Goal: Task Accomplishment & Management: Manage account settings

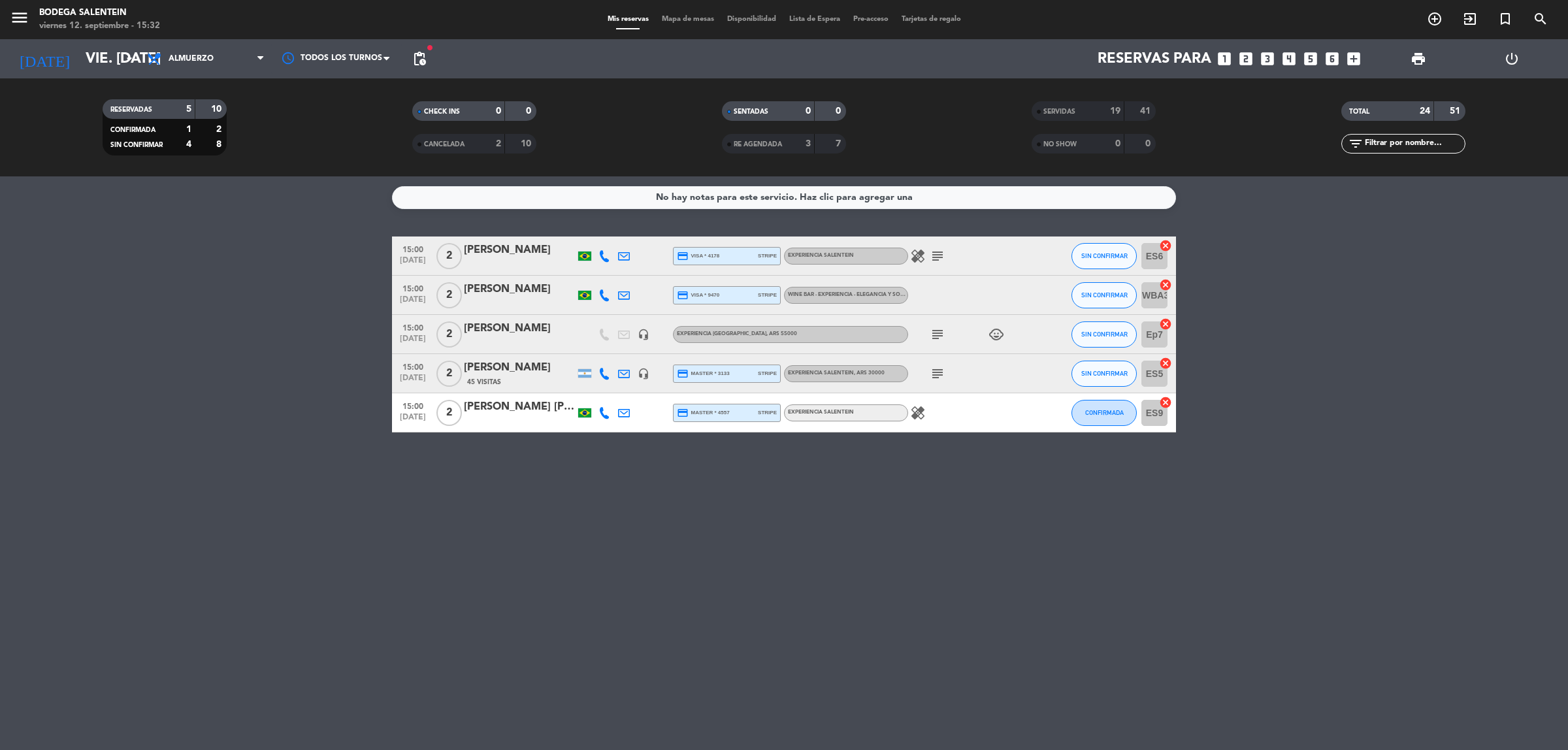
click at [991, 302] on div at bounding box center [967, 295] width 117 height 39
click at [498, 286] on div "[PERSON_NAME]" at bounding box center [519, 289] width 111 height 17
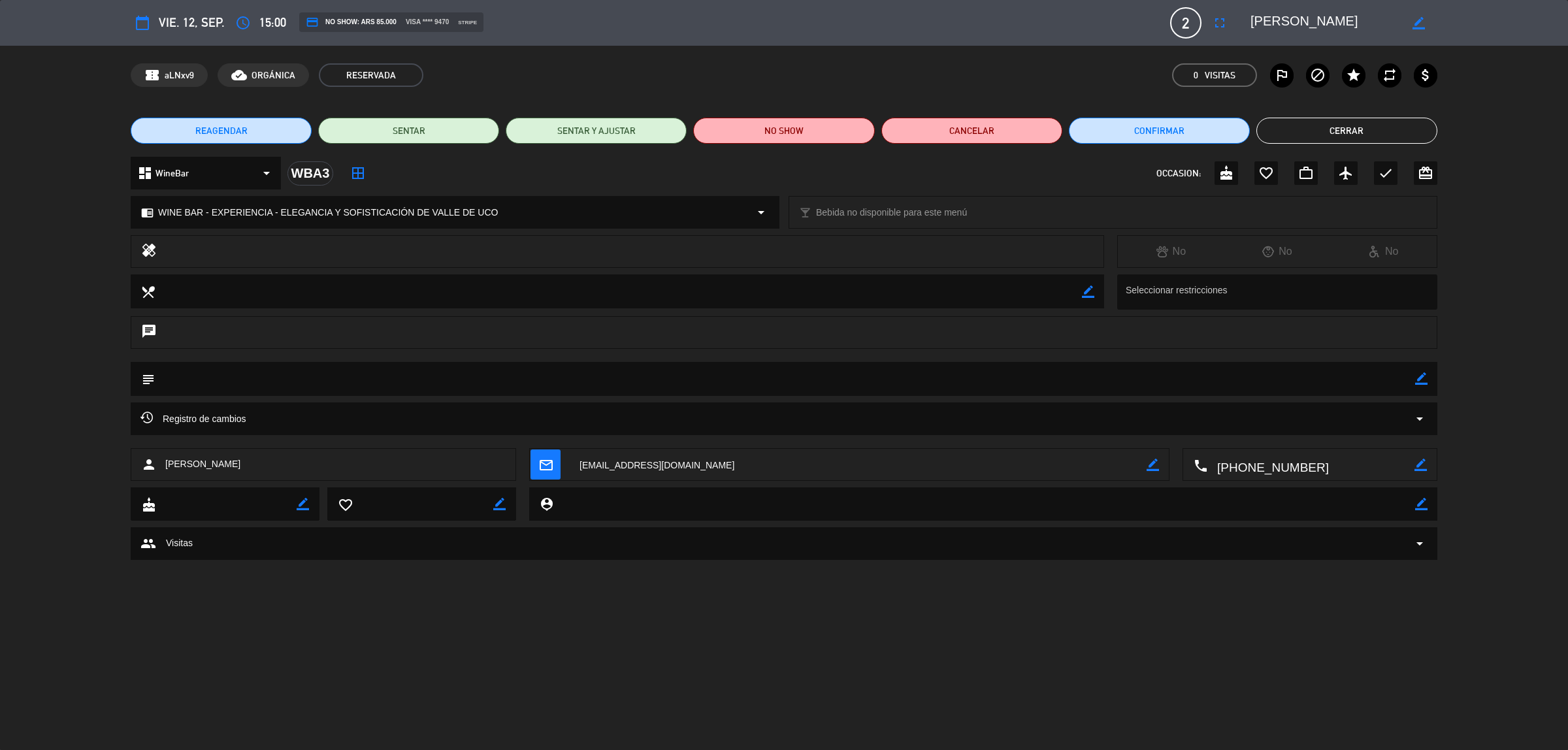
click at [1330, 130] on button "Cerrar" at bounding box center [1347, 130] width 181 height 26
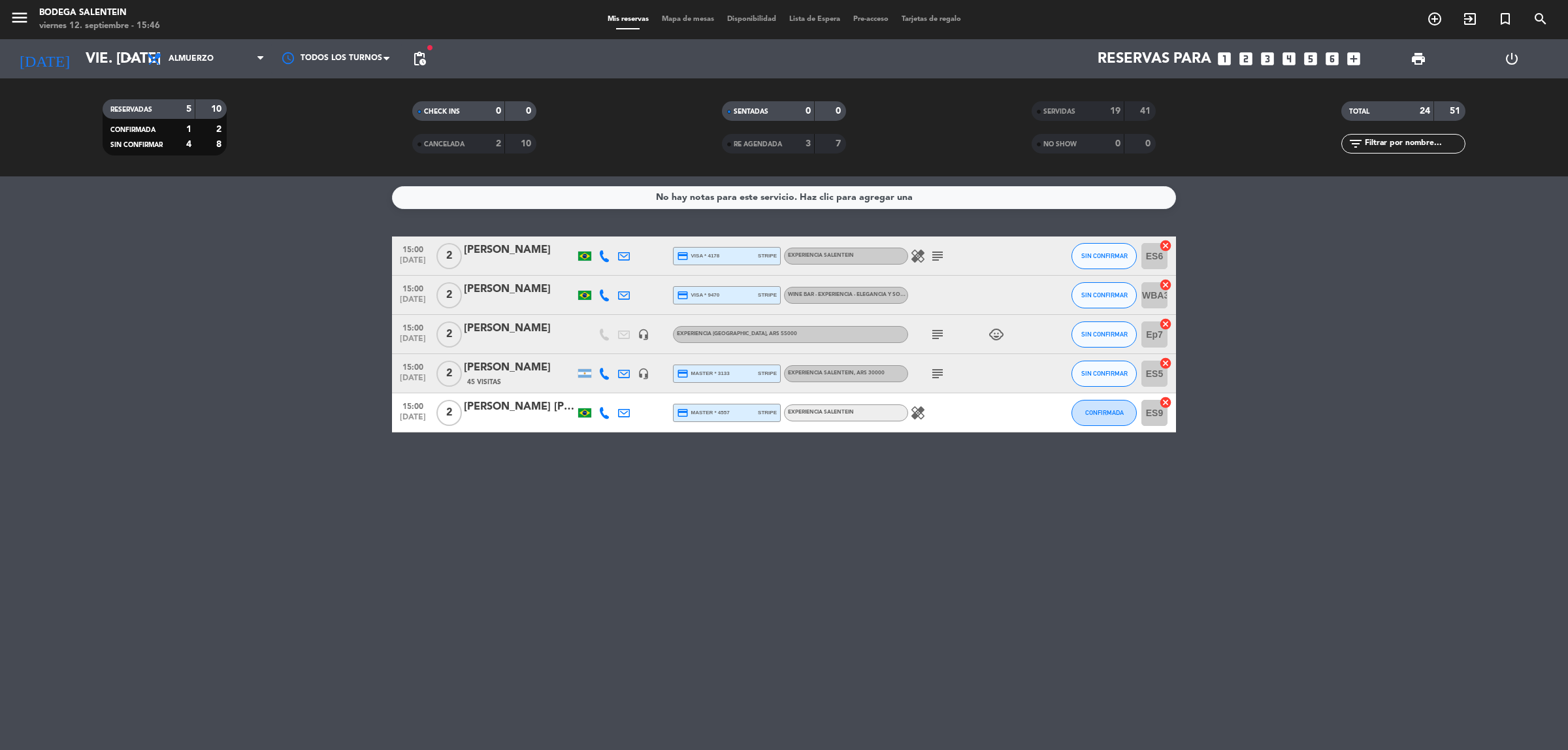
click at [547, 292] on div "[PERSON_NAME]" at bounding box center [519, 289] width 111 height 17
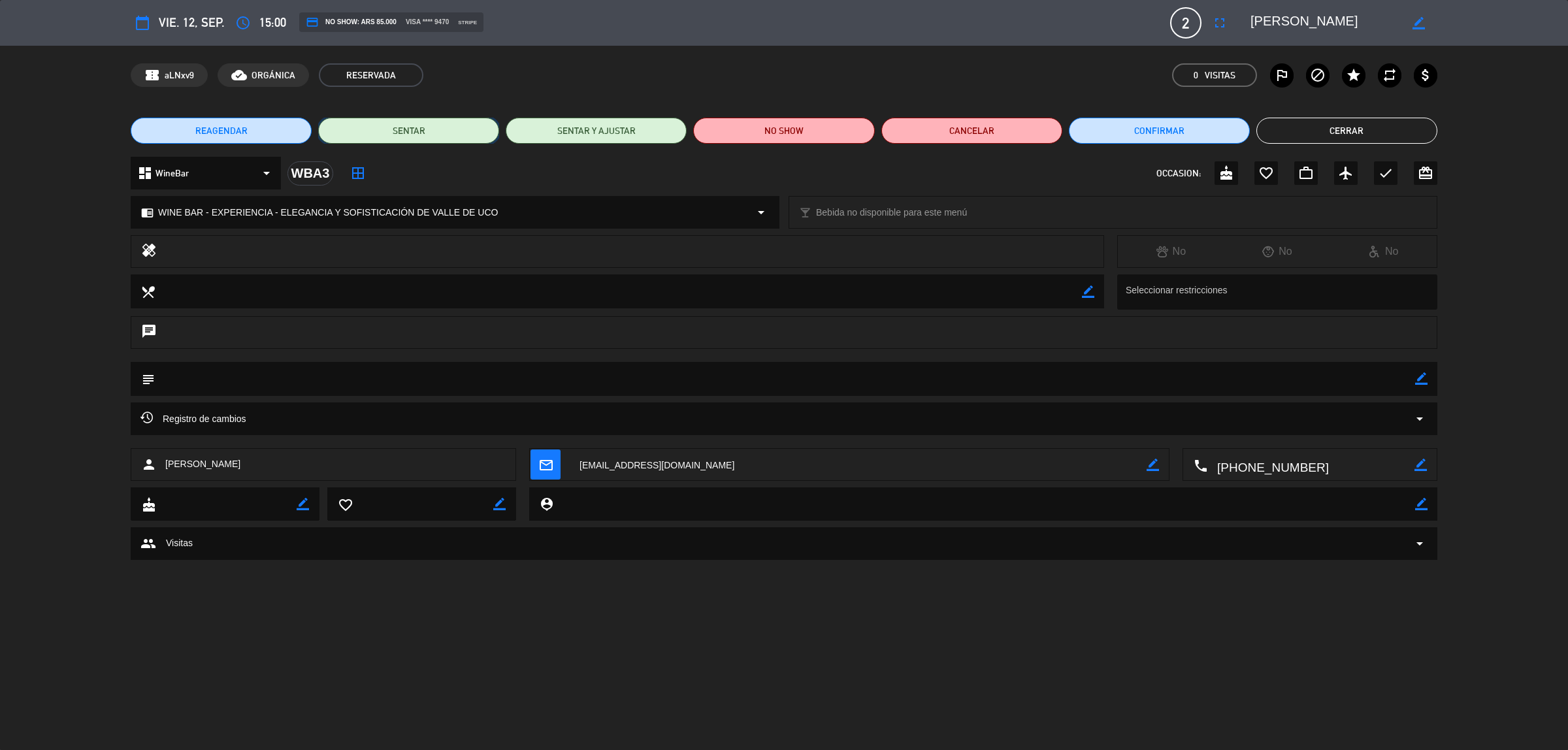
click at [433, 133] on button "SENTAR" at bounding box center [408, 130] width 181 height 26
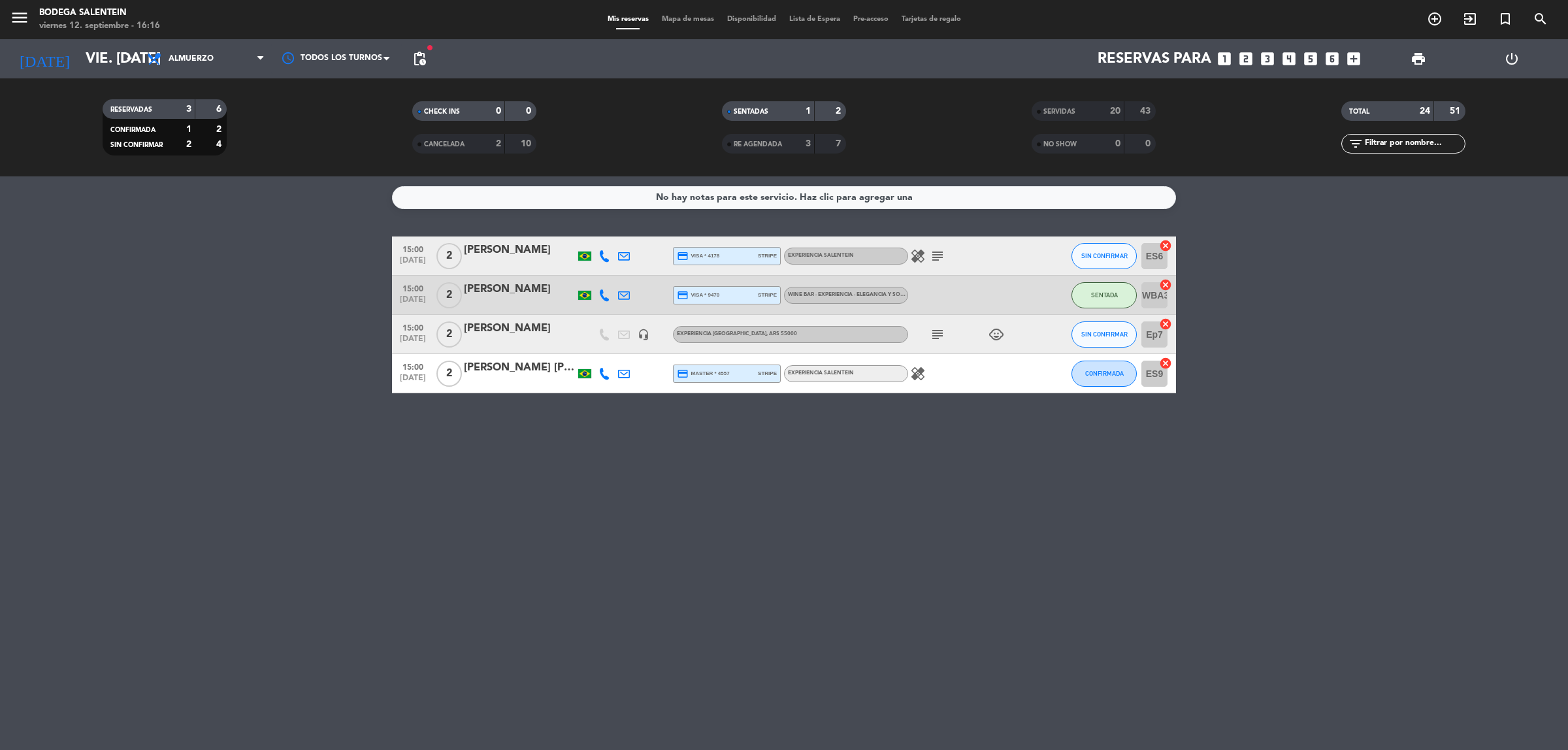
click at [360, 309] on bookings-row "15:00 [DATE] 2 [PERSON_NAME] credit_card visa * 4178 stripe Experiencia Salente…" at bounding box center [784, 315] width 1568 height 157
drag, startPoint x: 360, startPoint y: 235, endPoint x: 471, endPoint y: 407, distance: 204.7
click at [471, 407] on div "No hay notas para este servicio. Haz clic para agregar una 15:00 [DATE] 2 [PERS…" at bounding box center [784, 464] width 1568 height 574
click at [525, 419] on div "No hay notas para este servicio. Haz clic para agregar una 15:00 [DATE] 2 [PERS…" at bounding box center [784, 464] width 1568 height 574
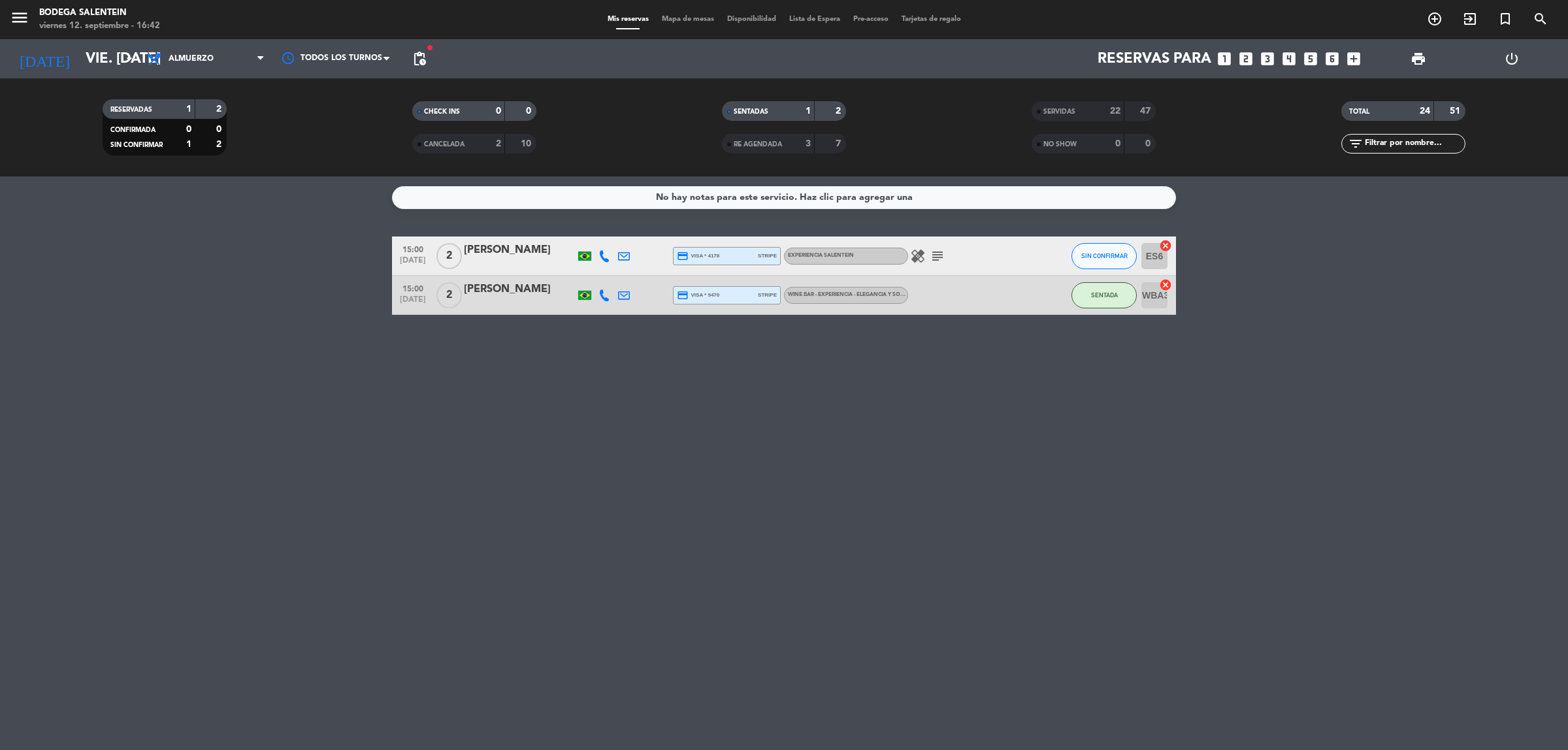
click at [942, 257] on icon "subject" at bounding box center [938, 256] width 15 height 15
click at [942, 252] on icon "subject" at bounding box center [938, 256] width 15 height 15
click at [93, 50] on input "vie. [DATE]" at bounding box center [170, 59] width 182 height 29
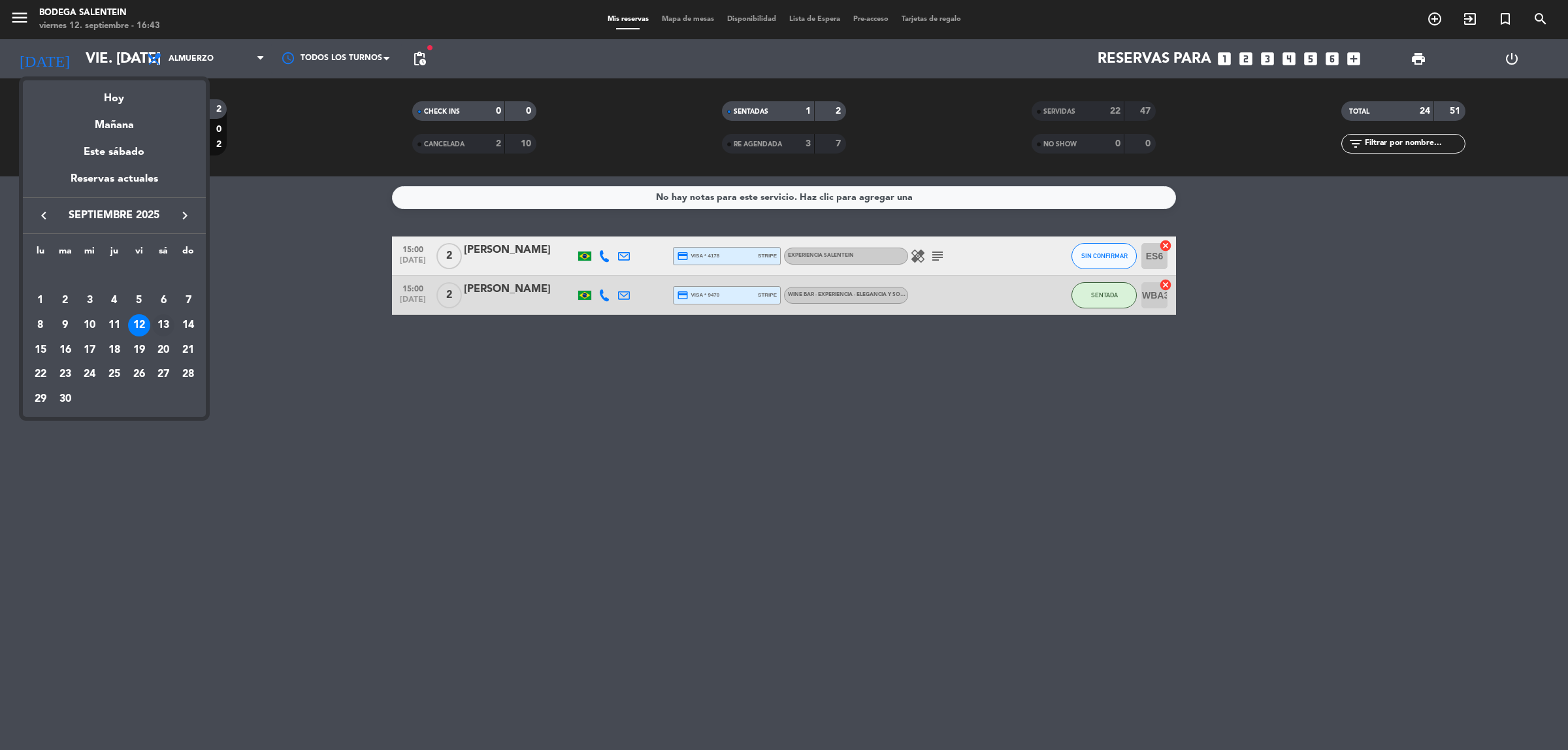
click at [161, 325] on div "13" at bounding box center [163, 325] width 22 height 22
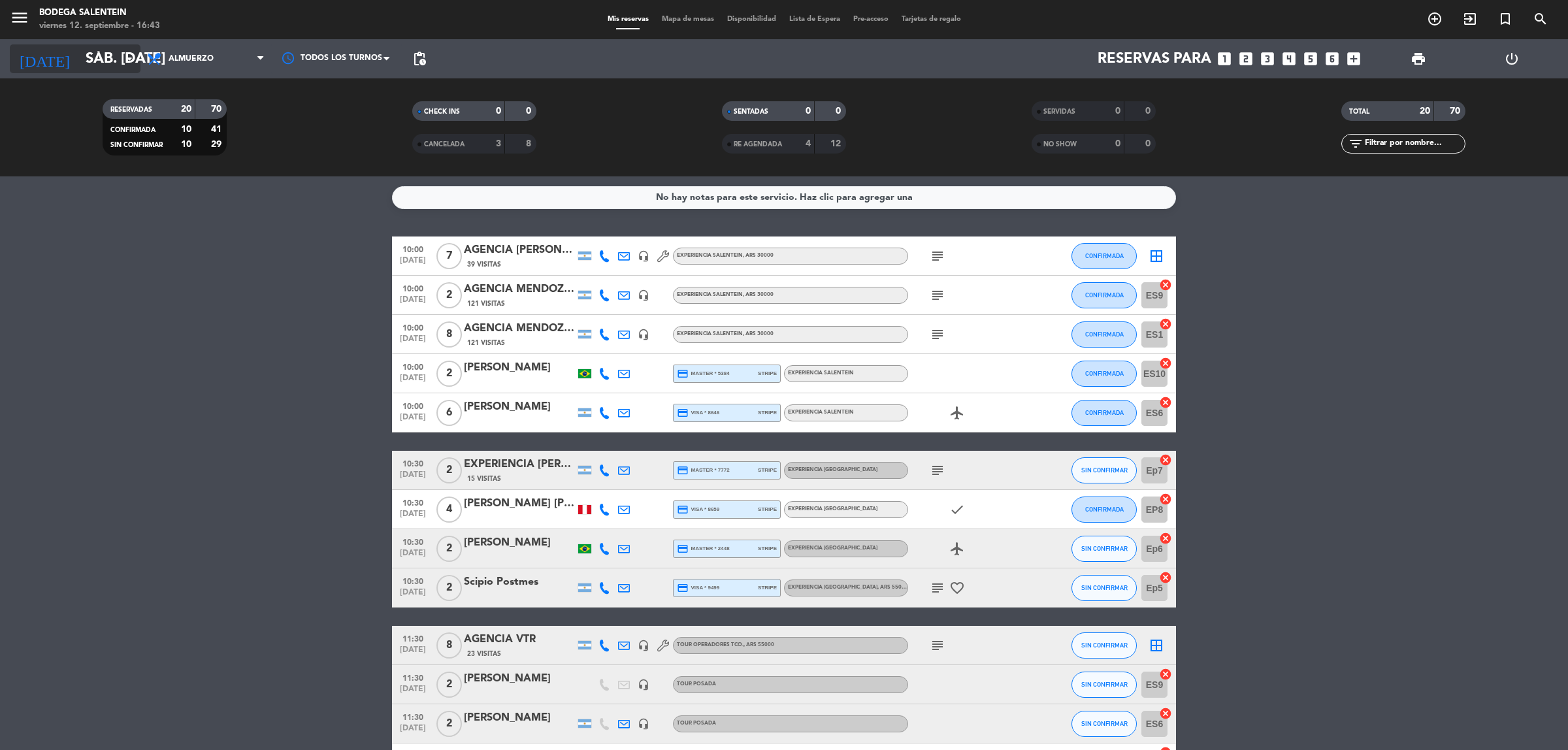
click at [92, 61] on input "sáb. [DATE]" at bounding box center [170, 59] width 182 height 29
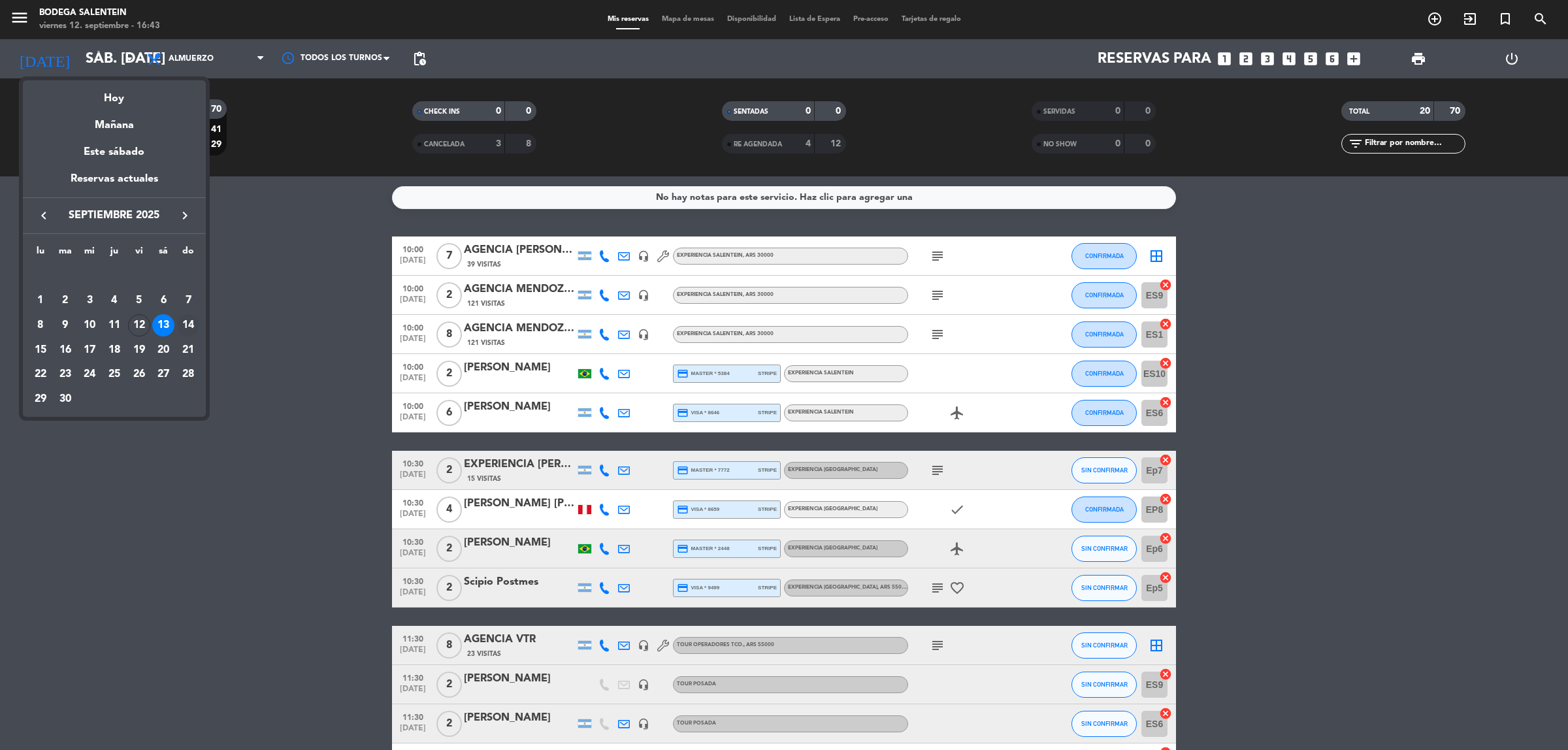
click at [187, 320] on div "14" at bounding box center [188, 325] width 22 height 22
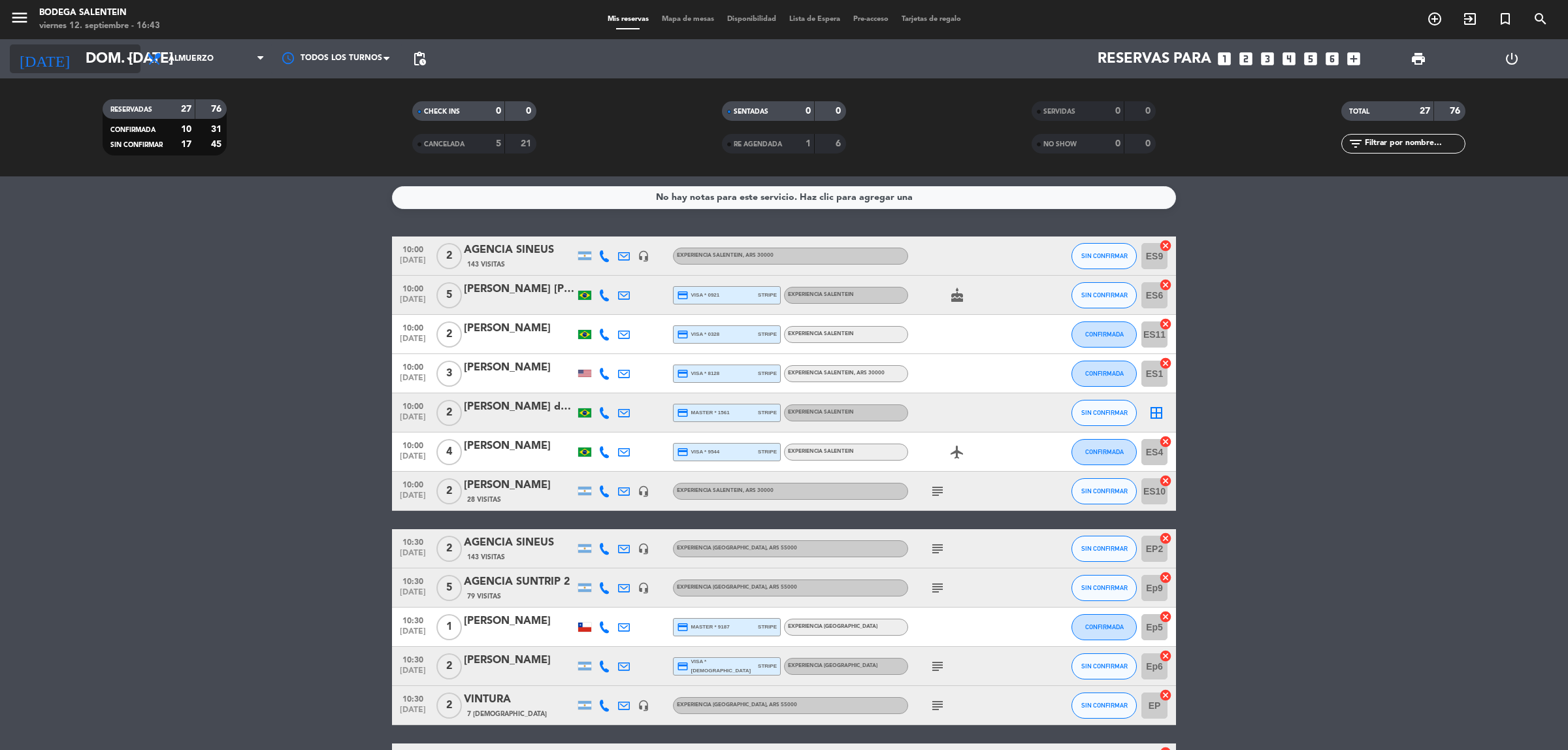
click at [79, 66] on input "dom. [DATE]" at bounding box center [170, 59] width 182 height 29
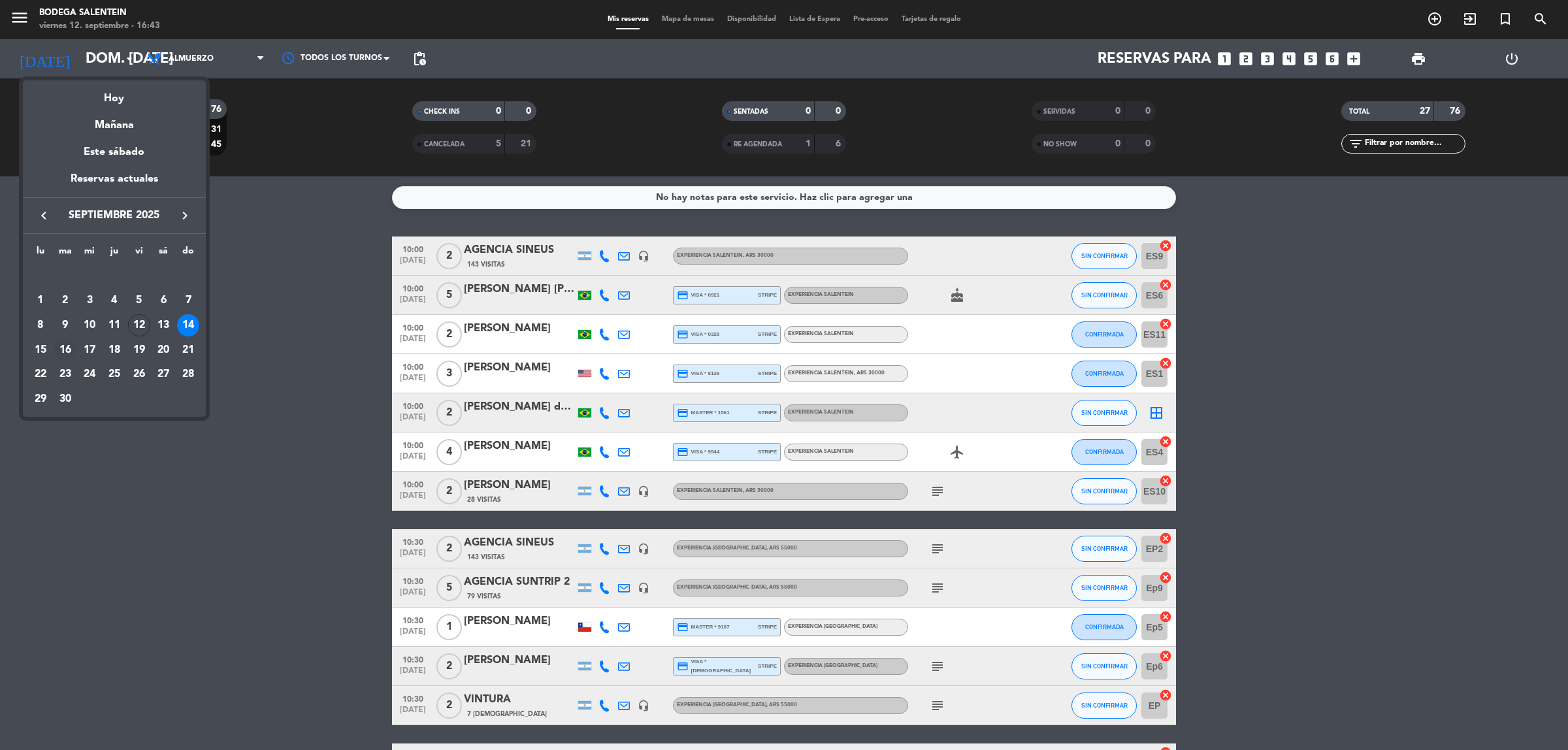
click at [62, 348] on div "16" at bounding box center [65, 350] width 22 height 22
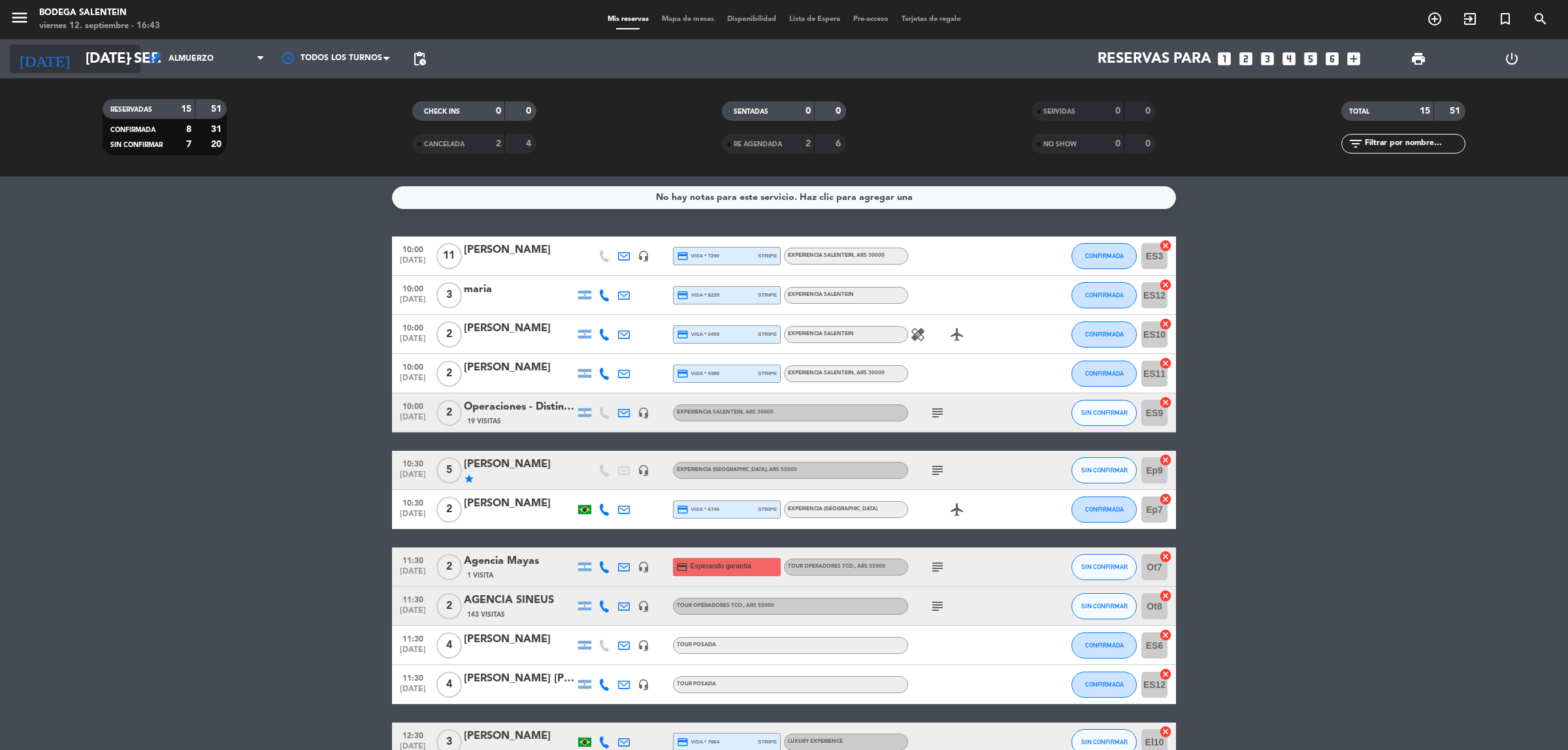
click at [79, 52] on input "[DATE] sep." at bounding box center [170, 59] width 182 height 29
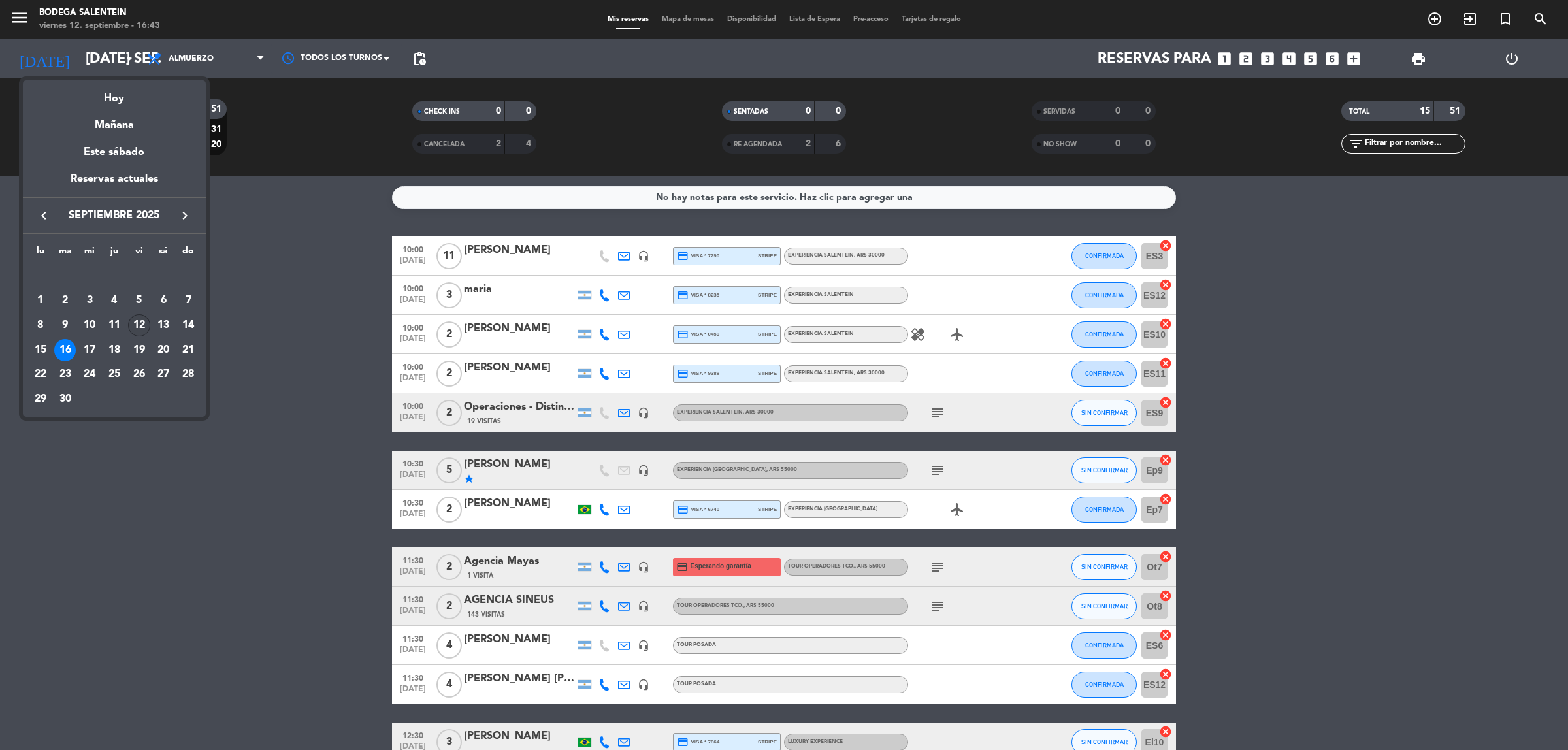
click at [133, 323] on div "12" at bounding box center [139, 325] width 22 height 22
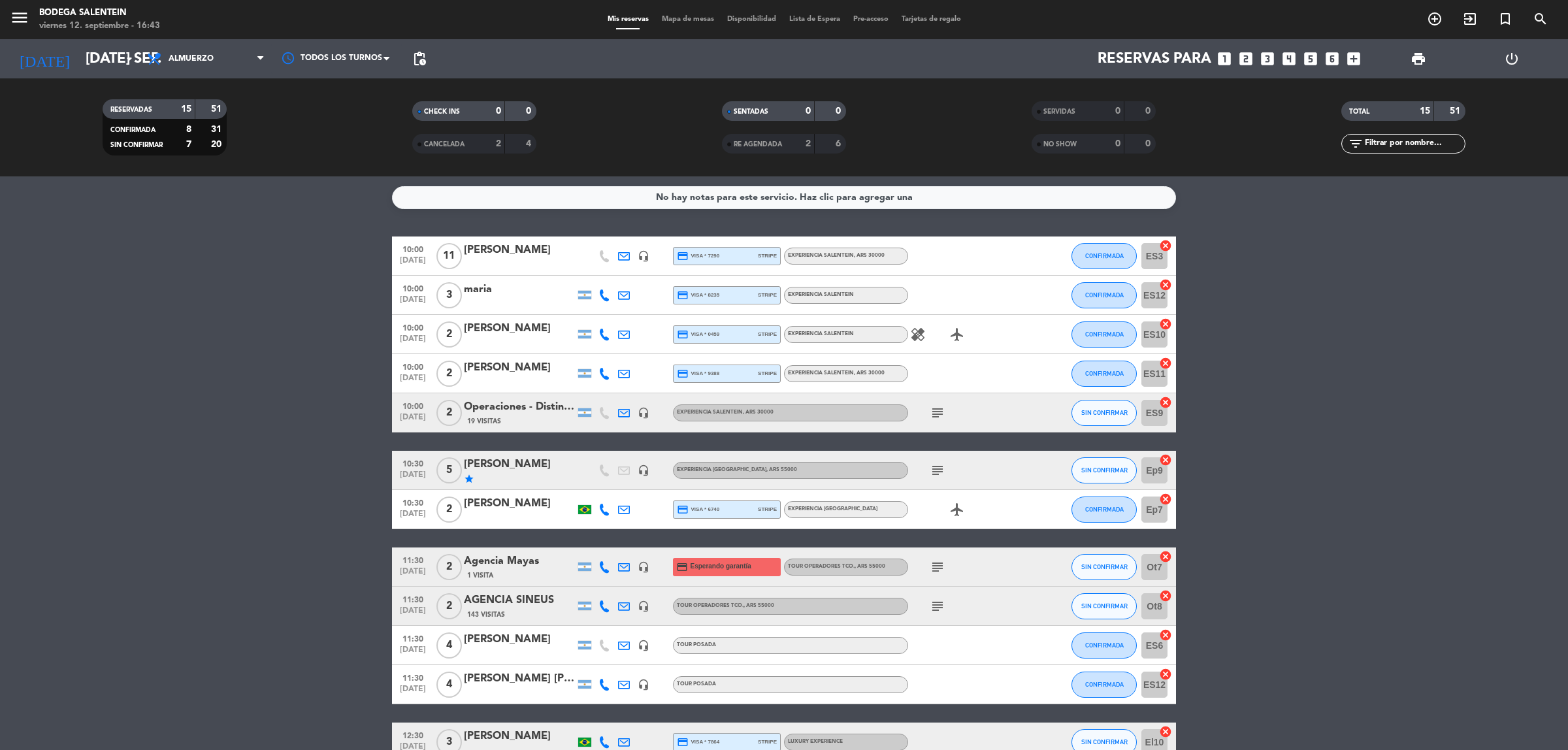
type input "vie. [DATE]"
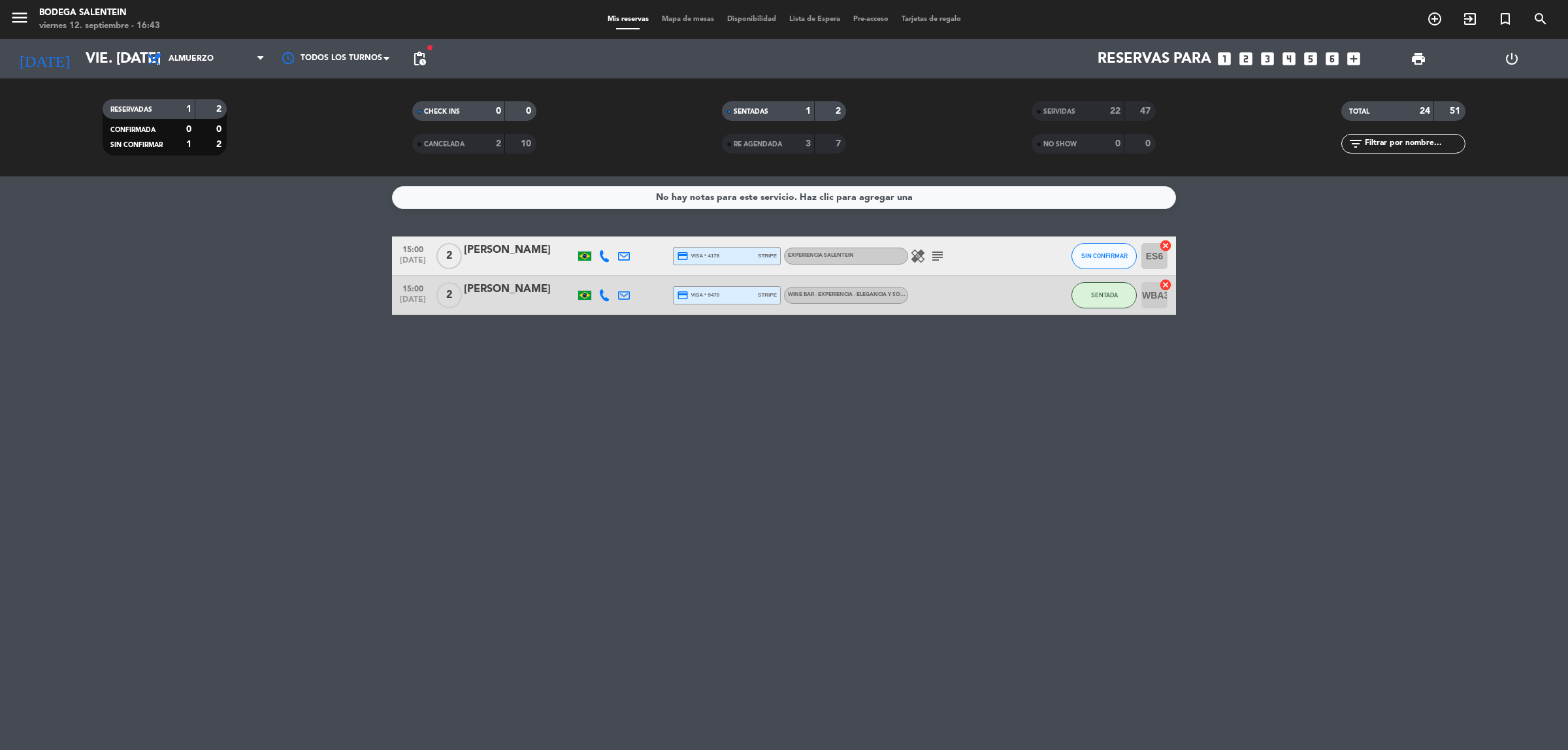
click at [965, 278] on div at bounding box center [967, 295] width 117 height 39
click at [945, 255] on icon "subject" at bounding box center [938, 256] width 15 height 15
click at [984, 299] on div at bounding box center [967, 295] width 117 height 39
click at [527, 288] on div "[PERSON_NAME]" at bounding box center [519, 289] width 111 height 17
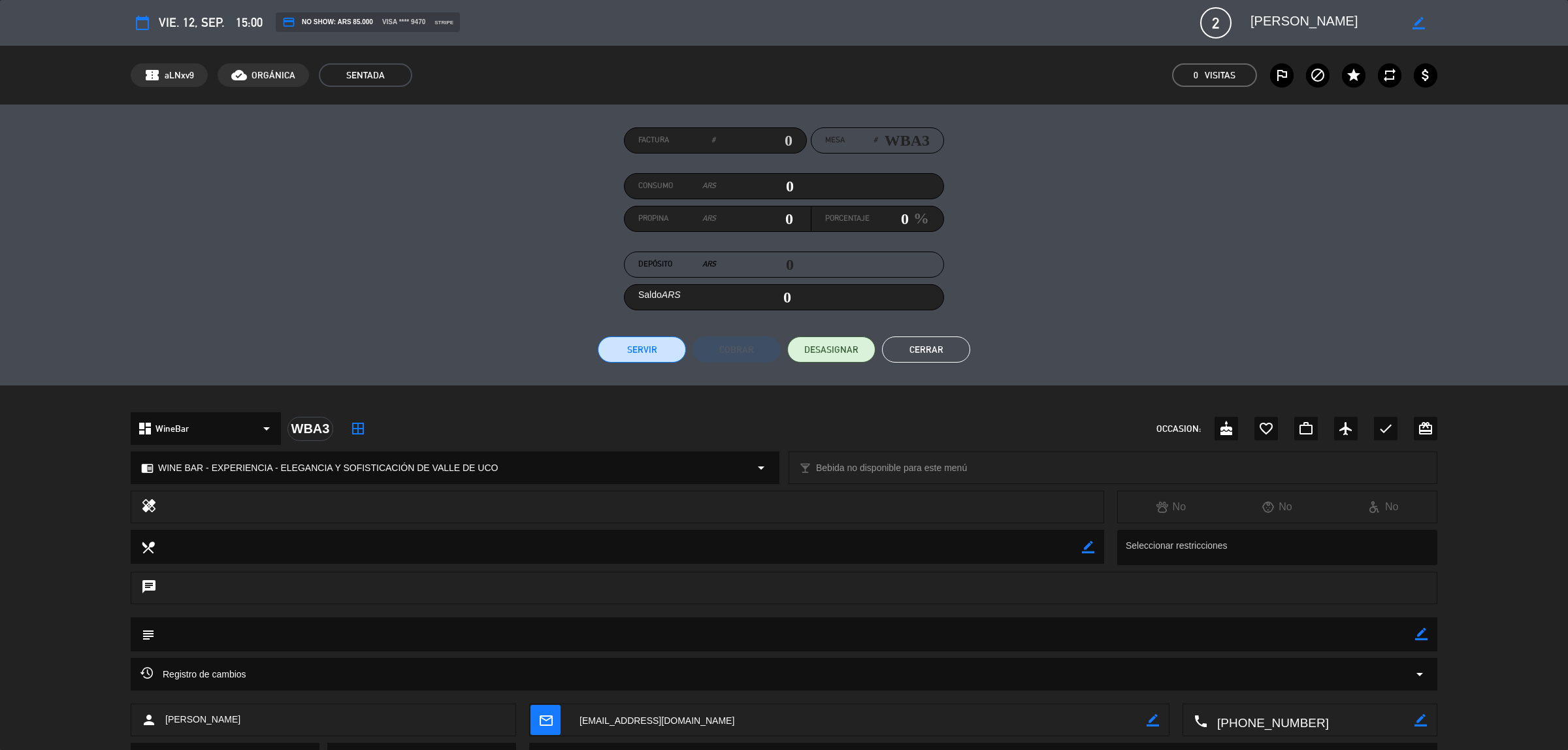
click at [792, 184] on input "0" at bounding box center [755, 186] width 78 height 19
type input "8"
type input "08"
type input "85"
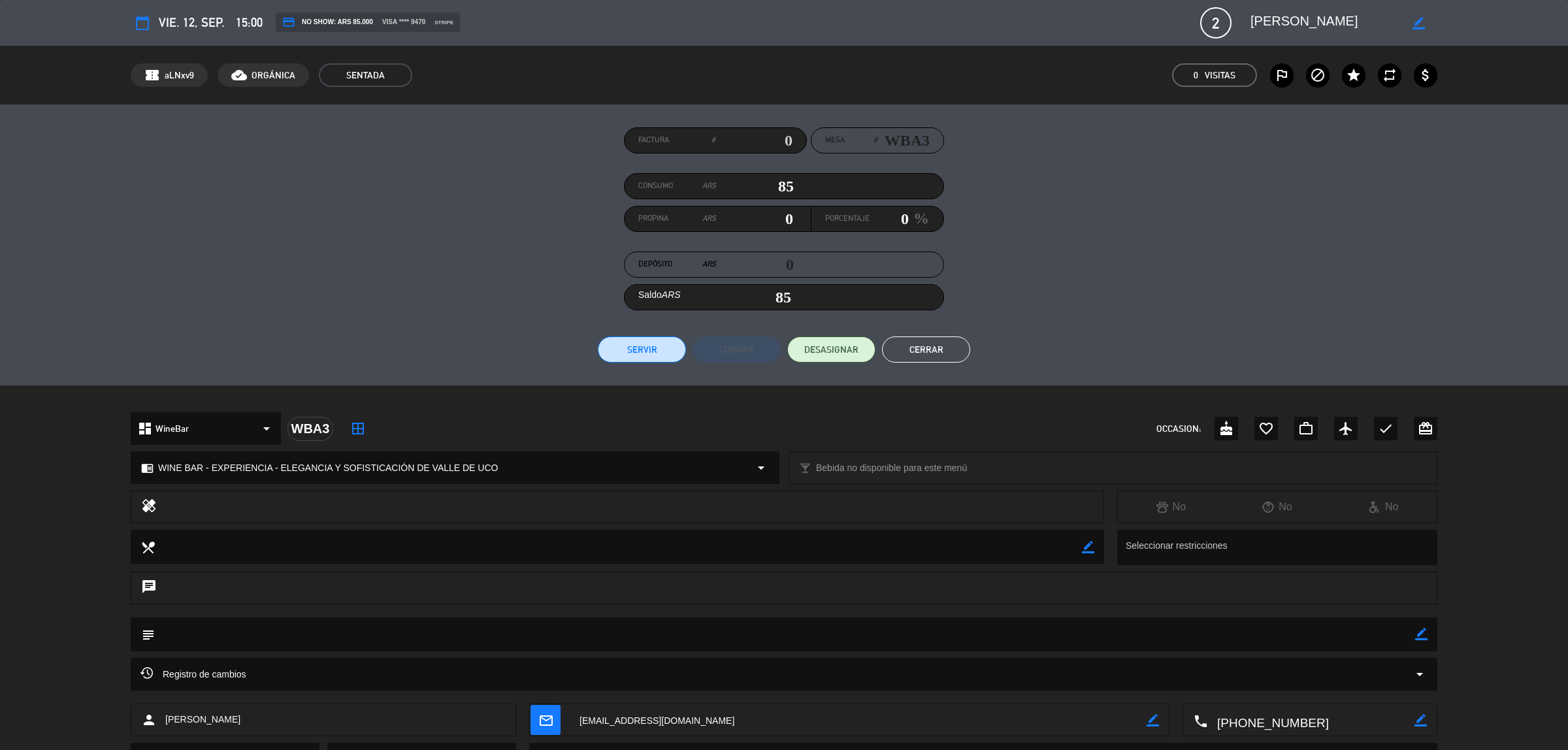
type input "850"
type input "8500"
type input "8,500"
type input "85000"
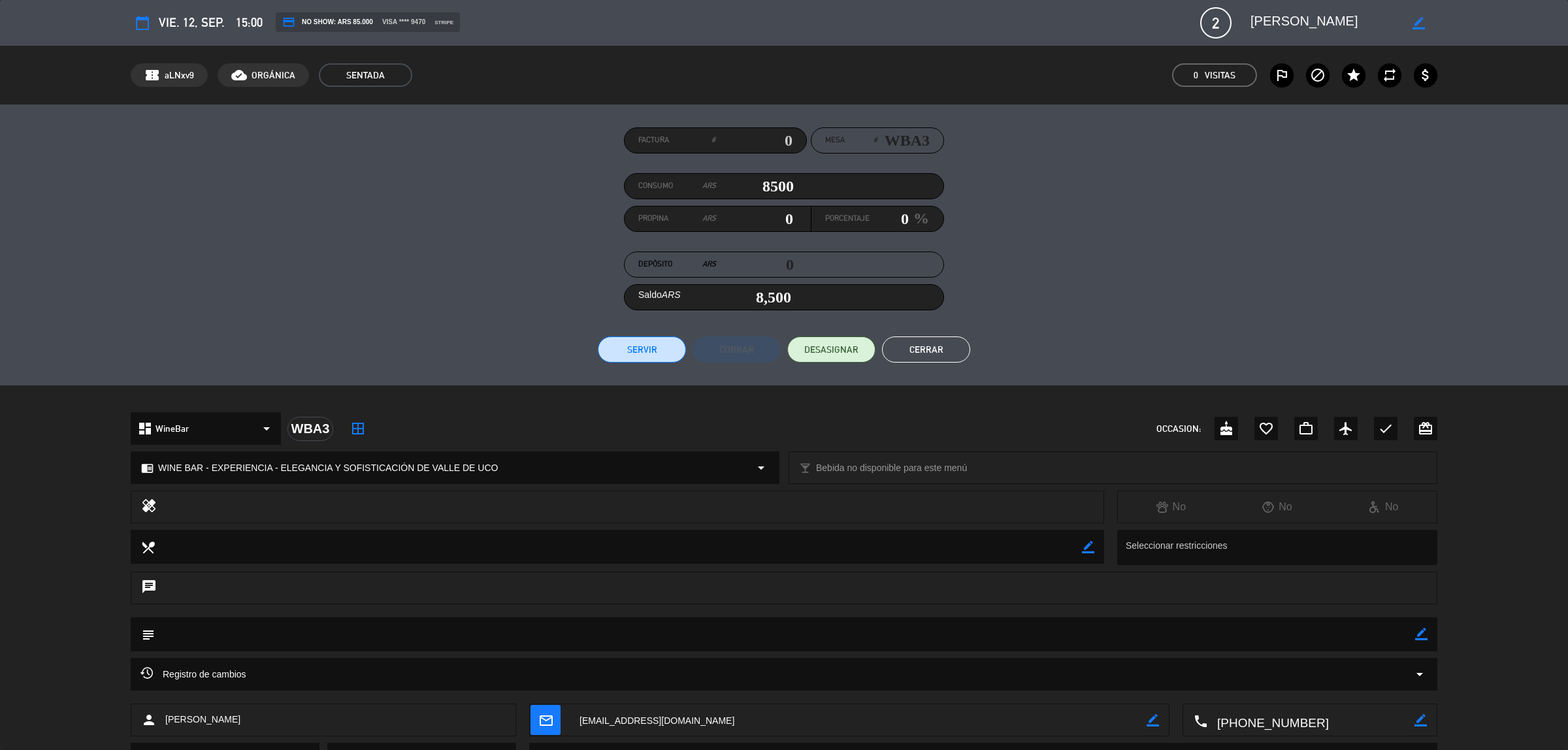
type input "85,000"
type input "85000"
click at [642, 357] on button "Servir" at bounding box center [642, 350] width 88 height 26
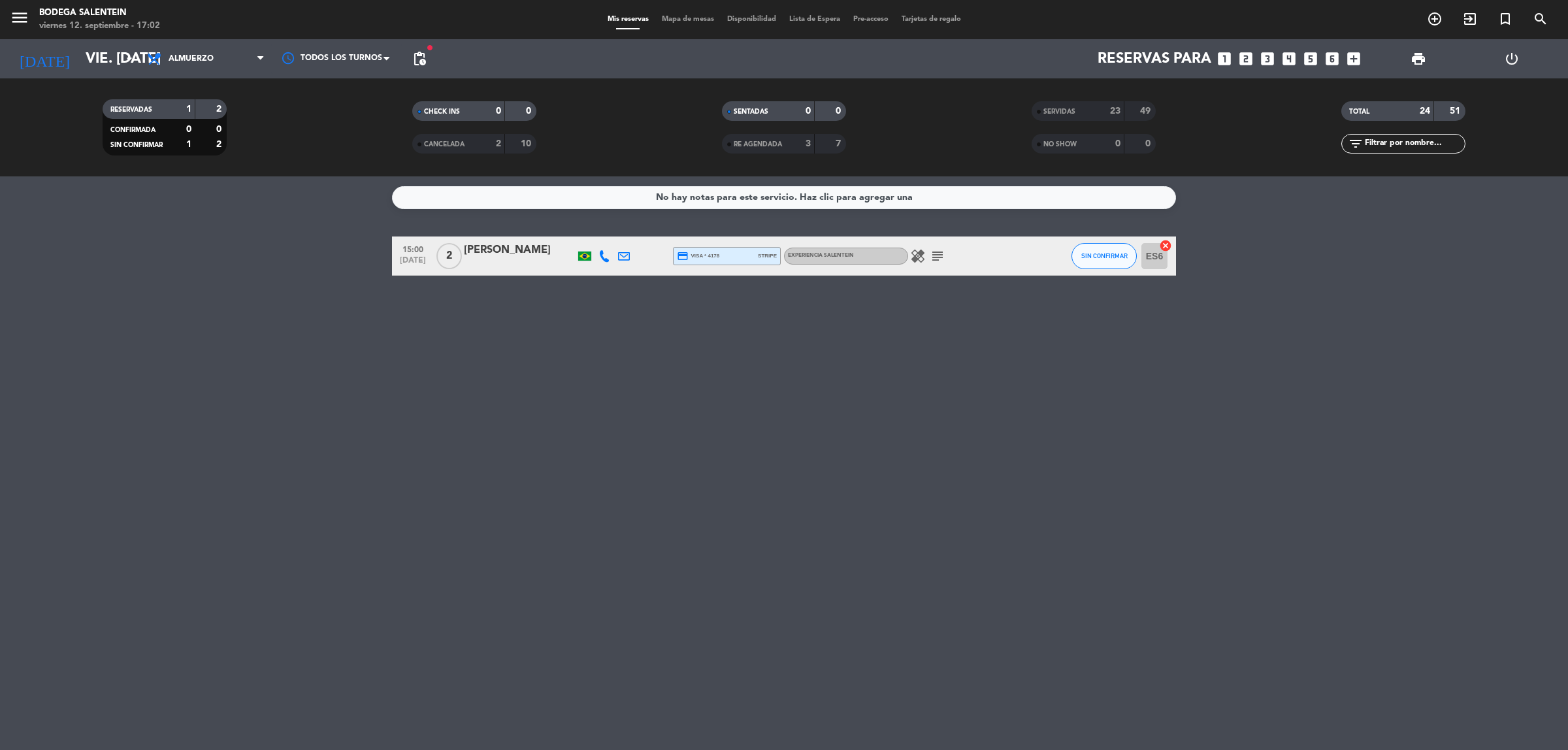
click at [1350, 532] on div "No hay notas para este servicio. Haz clic para agregar una 15:00 [DATE] 2 [PERS…" at bounding box center [784, 464] width 1568 height 574
click at [1110, 377] on div "No hay notas para este servicio. Haz clic para agregar una 15:00 [DATE] 2 [PERS…" at bounding box center [784, 464] width 1568 height 574
click at [98, 62] on input "vie. [DATE]" at bounding box center [170, 59] width 182 height 29
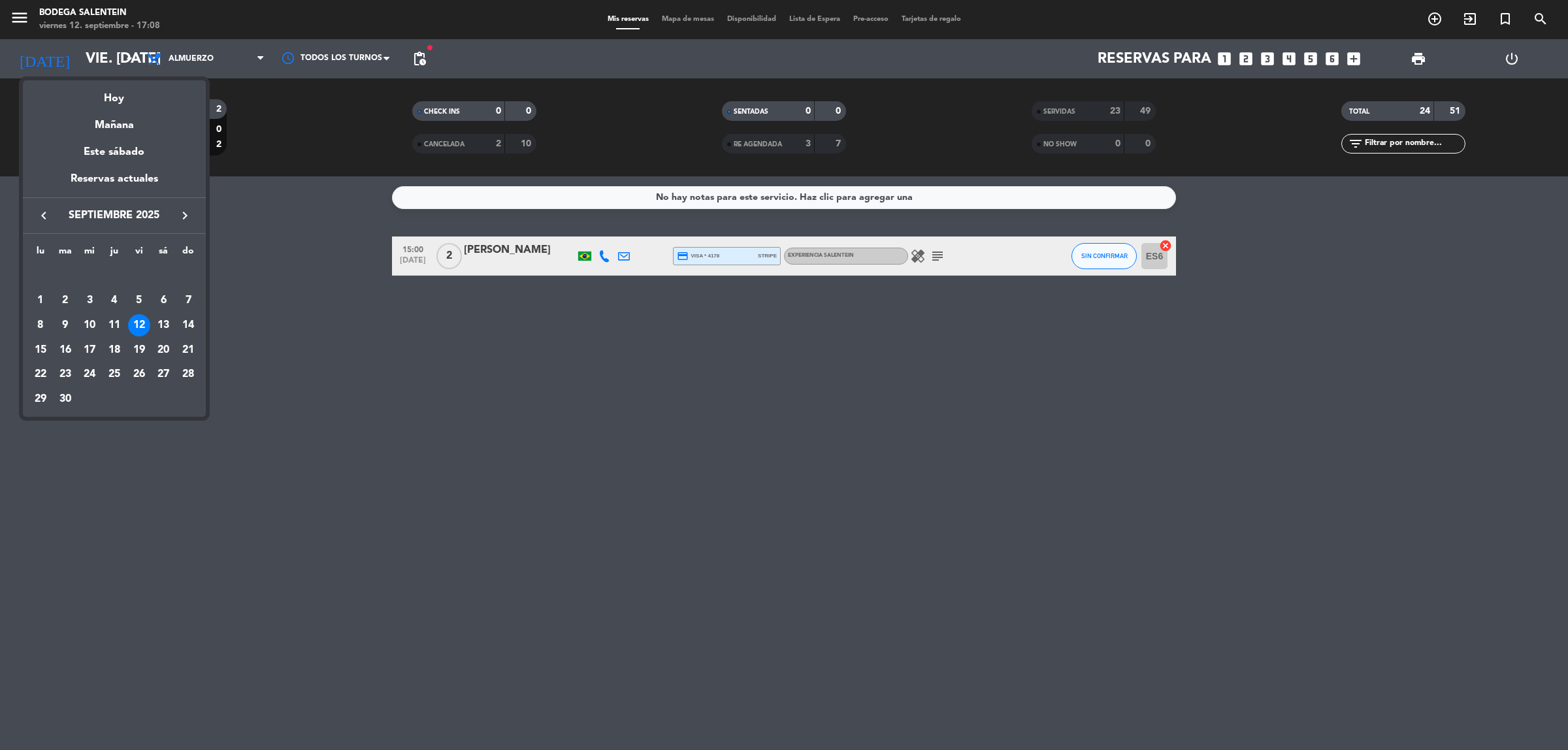
click at [165, 321] on div "13" at bounding box center [163, 325] width 22 height 22
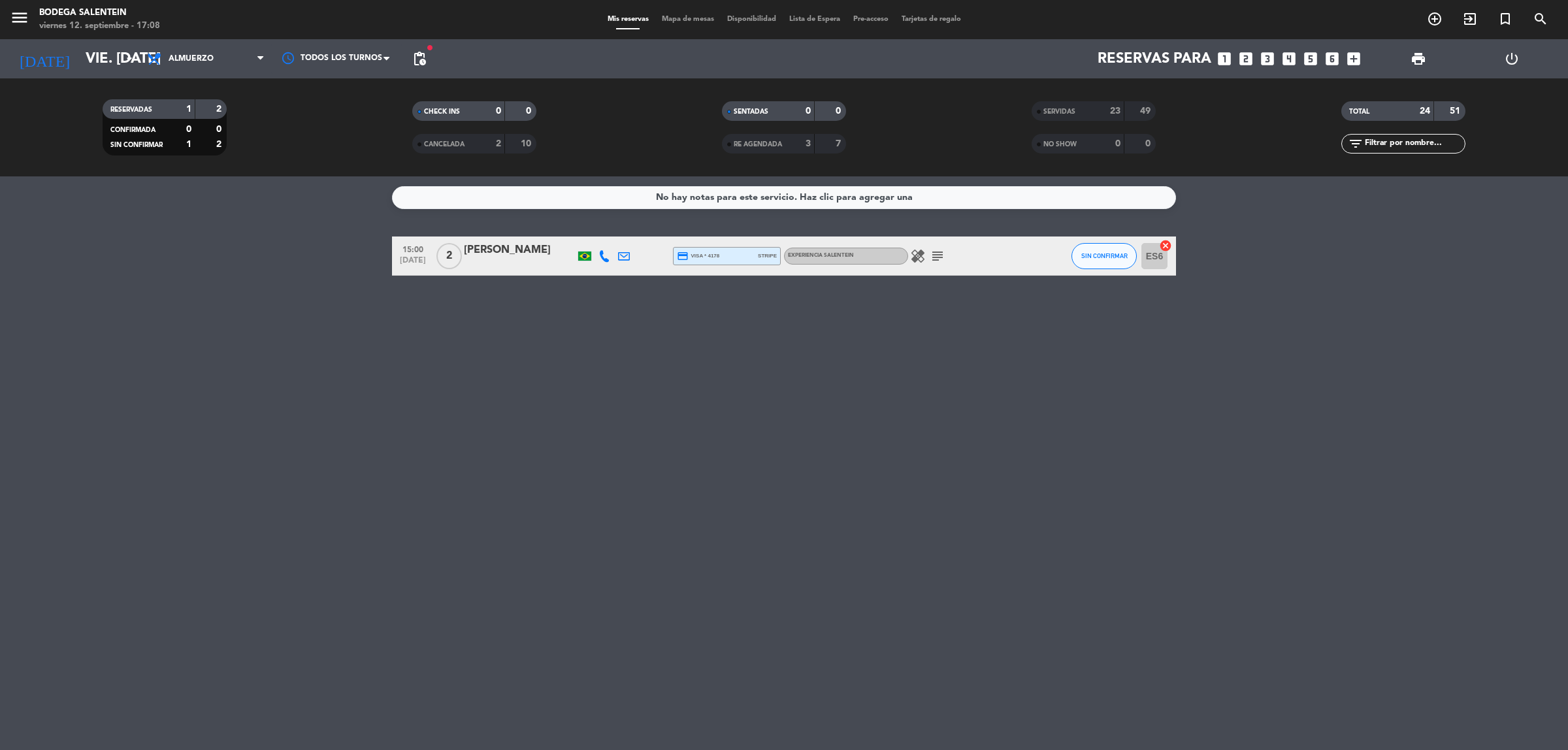
type input "sáb. [DATE]"
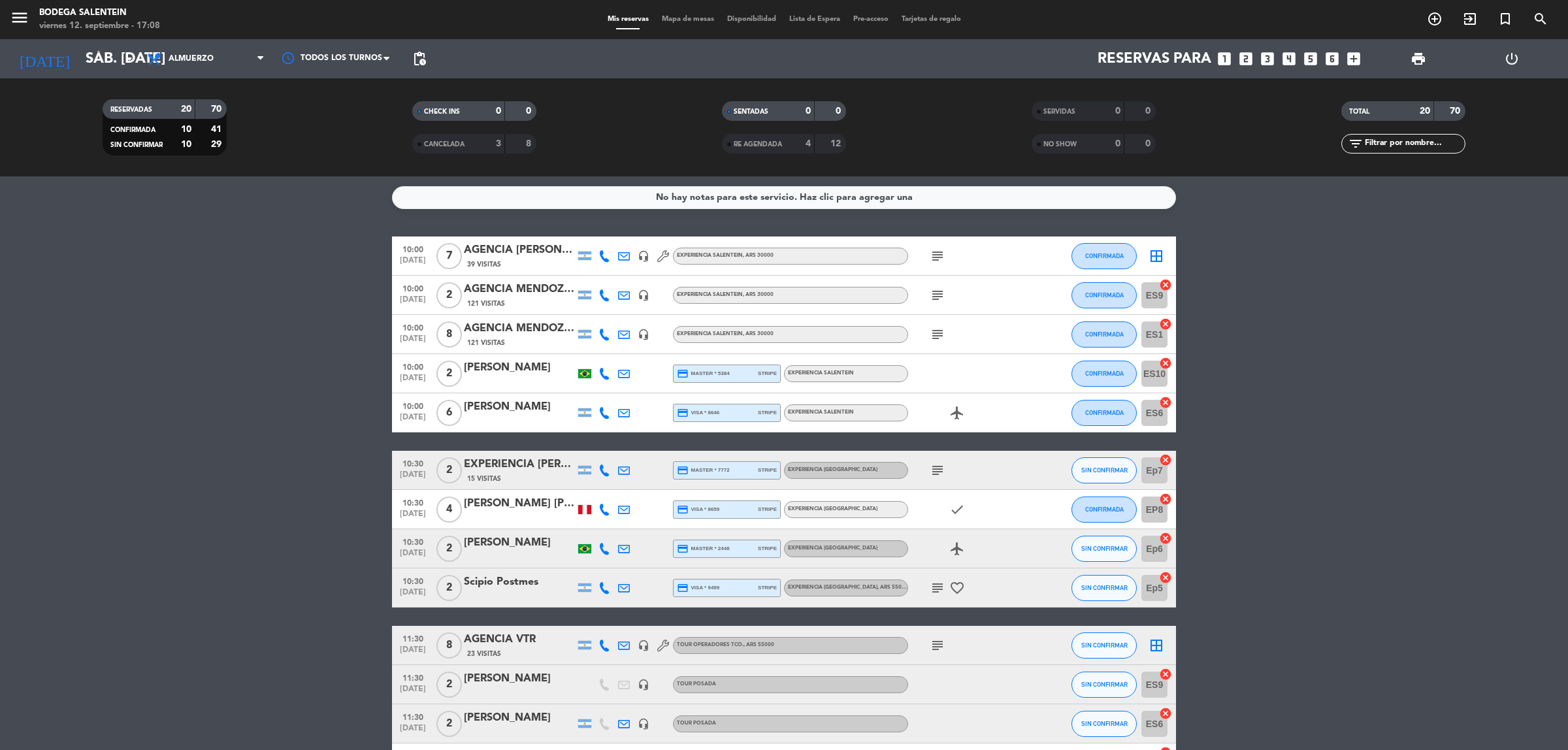
click at [1435, 461] on bookings-row "10:00 [DATE] 7 AGENCIA [PERSON_NAME] HOLIDAYS 39 Visitas headset_mic Experienci…" at bounding box center [784, 665] width 1568 height 857
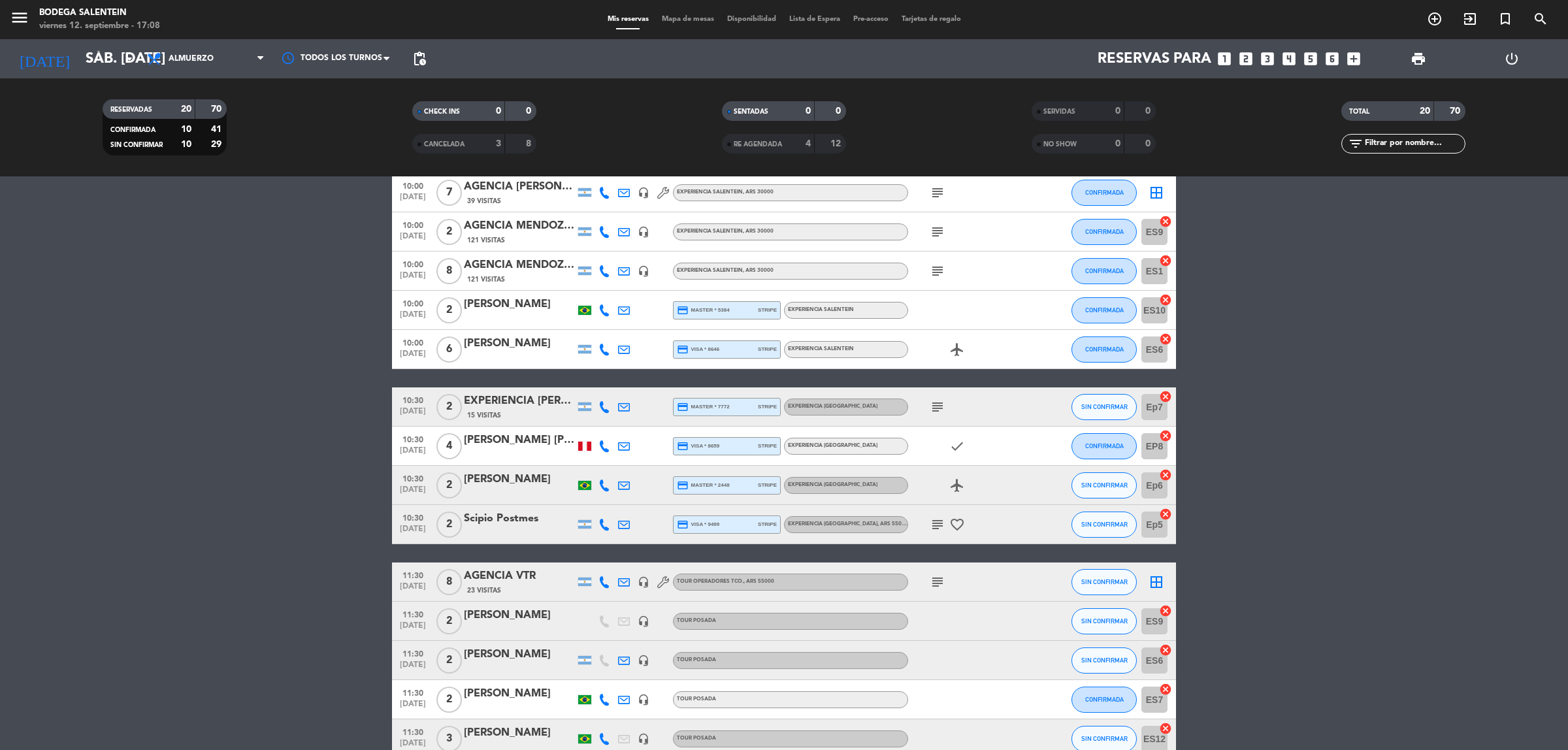
scroll to position [82, 0]
